Goal: Transaction & Acquisition: Register for event/course

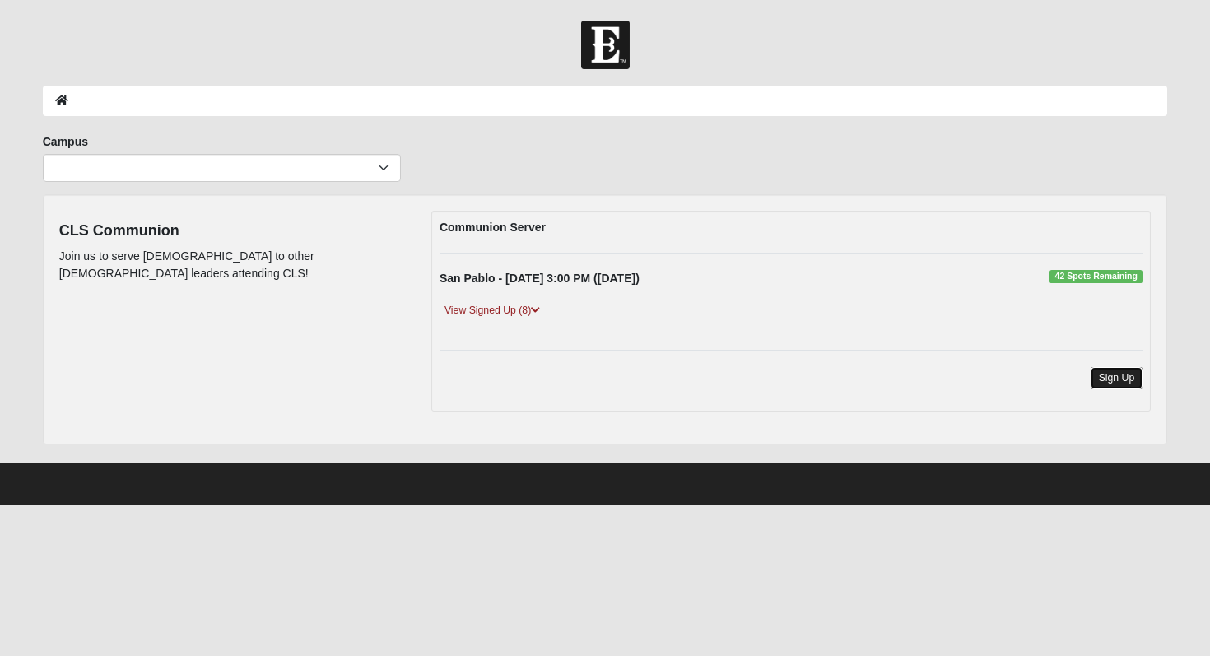
click at [1131, 382] on link "Sign Up" at bounding box center [1117, 378] width 53 height 22
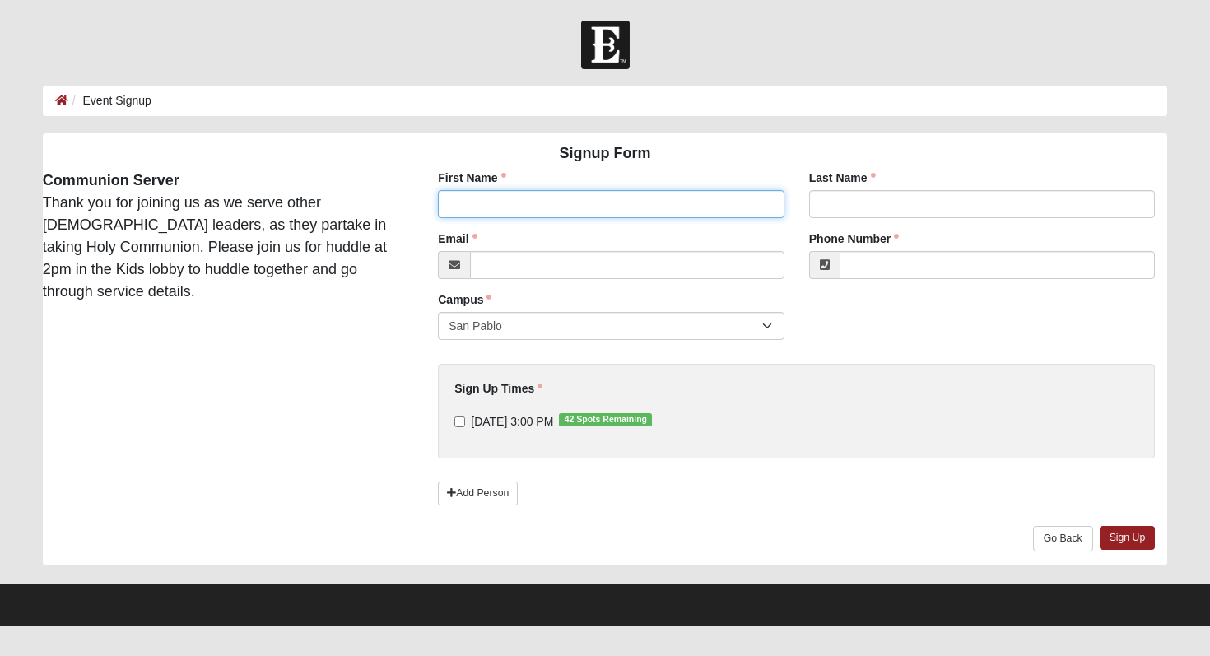
click at [540, 210] on input "First Name" at bounding box center [611, 204] width 347 height 28
type input "isis"
type input "Franklin"
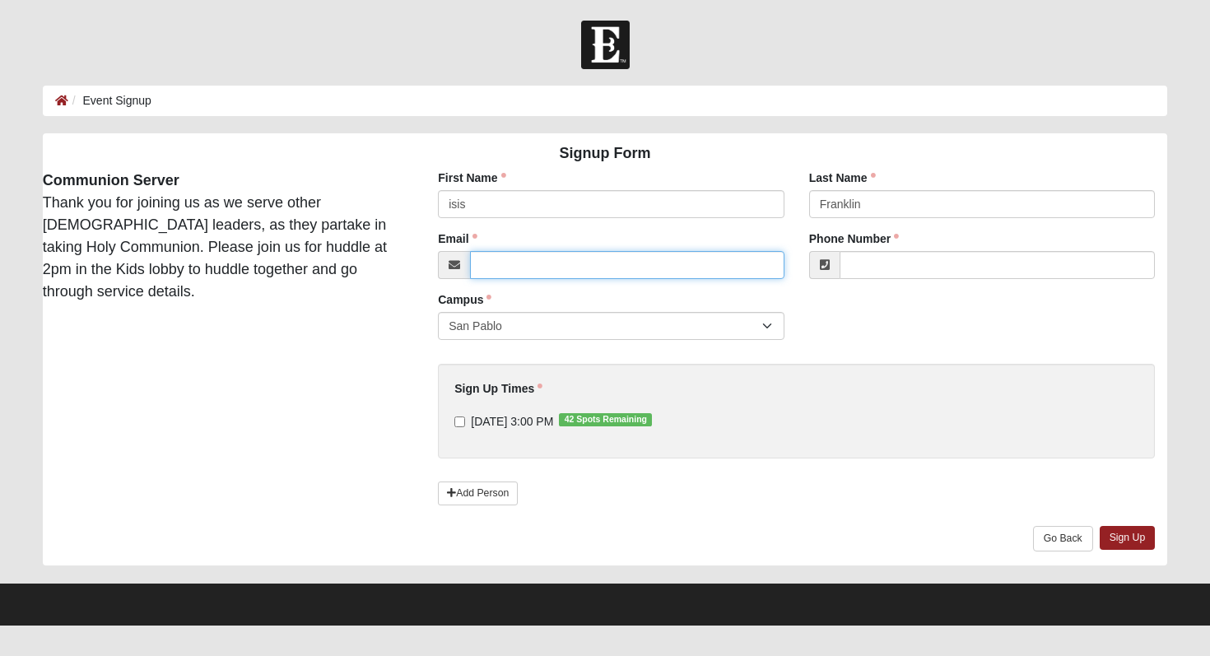
type input "[EMAIL_ADDRESS][DOMAIN_NAME]"
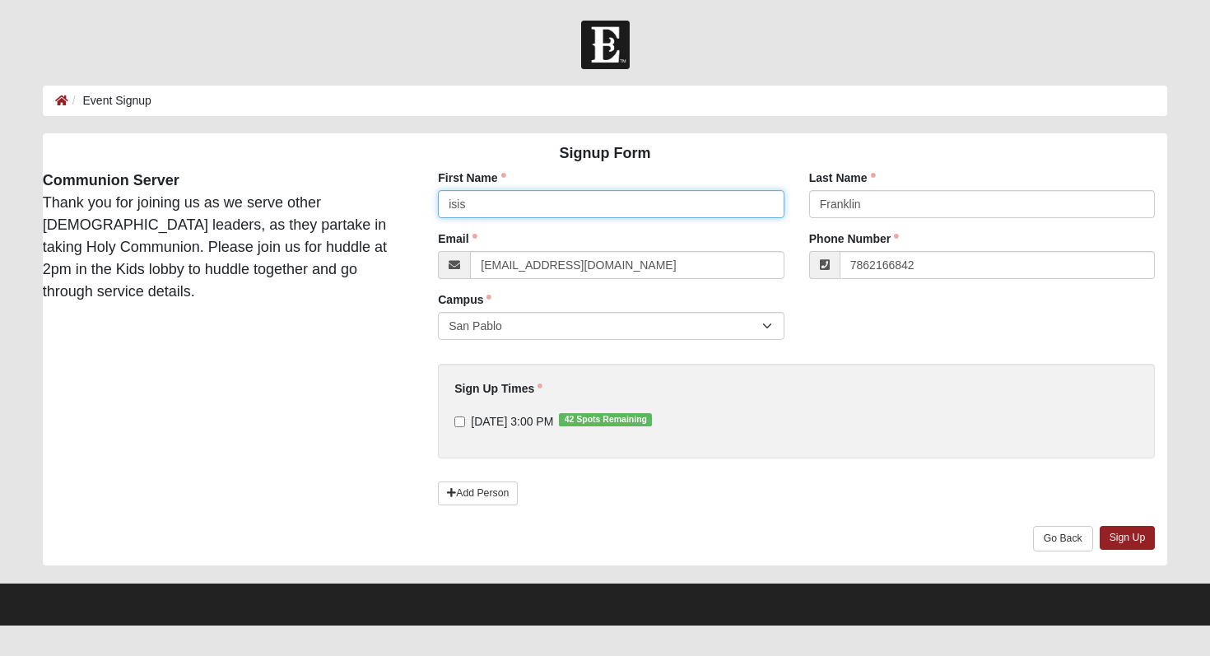
type input "[PHONE_NUMBER]"
click at [456, 427] on input "[DATE] 3:00 PM 42 Spots Remaining" at bounding box center [460, 422] width 11 height 11
checkbox input "true"
click at [1130, 544] on link "Sign Up" at bounding box center [1128, 538] width 56 height 24
